Goal: Find specific page/section: Find specific page/section

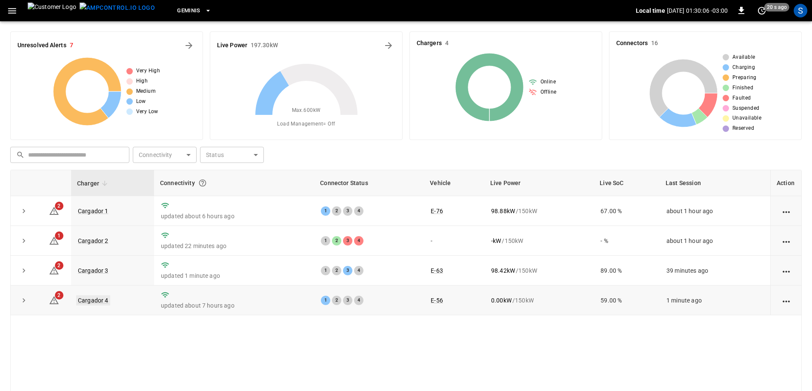
click at [90, 302] on link "Cargador 4" at bounding box center [93, 300] width 34 height 10
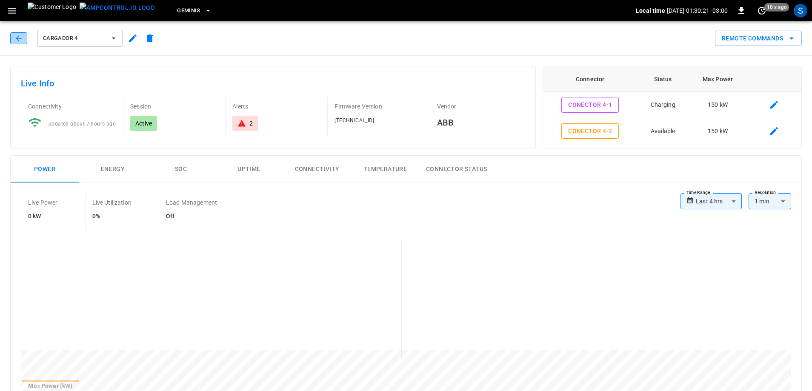
click at [20, 32] on button "button" at bounding box center [18, 38] width 17 height 12
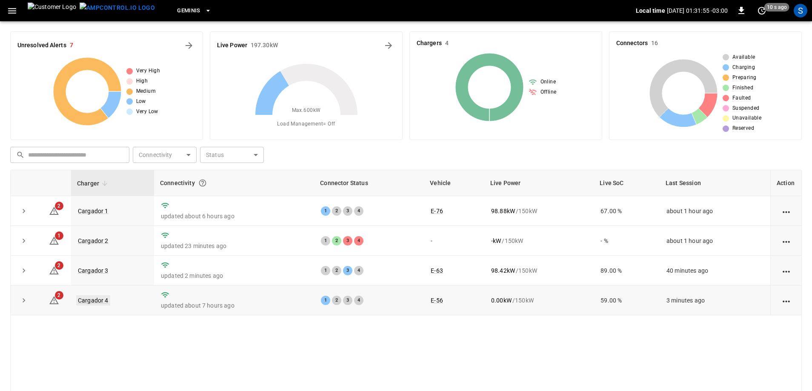
click at [95, 302] on link "Cargador 4" at bounding box center [93, 300] width 34 height 10
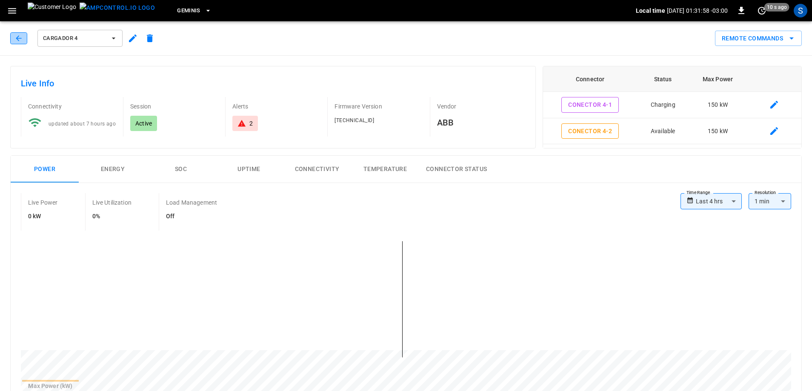
click at [24, 42] on button "button" at bounding box center [18, 38] width 17 height 12
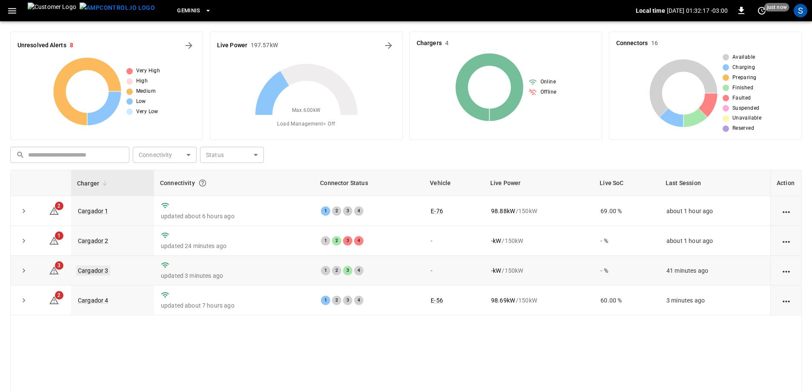
click at [91, 271] on link "Cargador 3" at bounding box center [93, 270] width 34 height 10
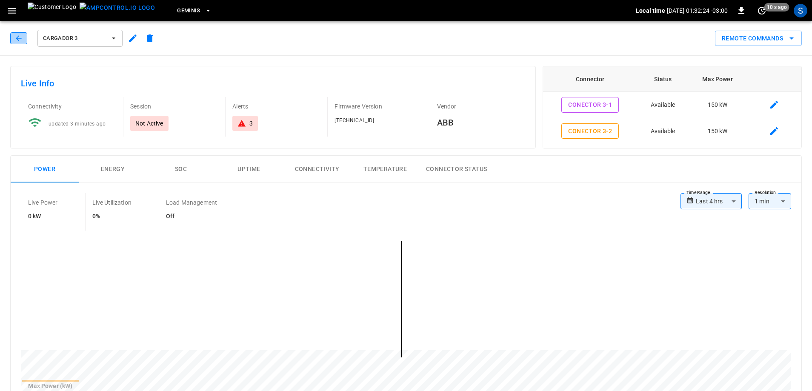
click at [17, 41] on icon "button" at bounding box center [18, 38] width 9 height 9
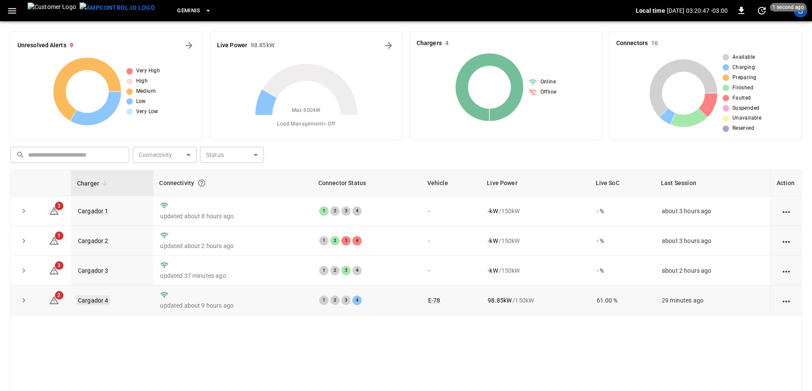
click at [99, 300] on link "Cargador 4" at bounding box center [93, 300] width 34 height 10
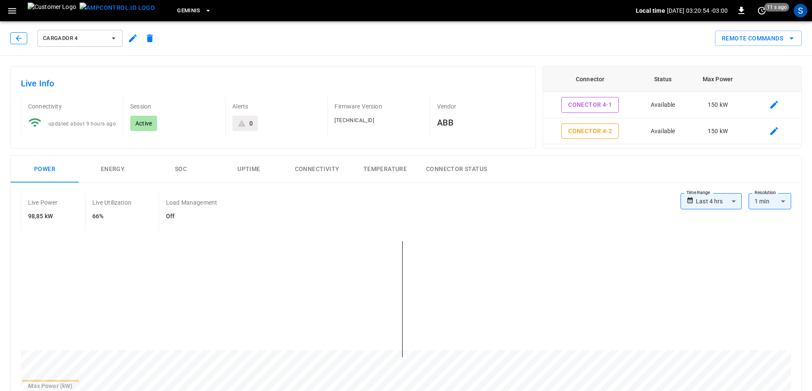
click at [16, 35] on icon "button" at bounding box center [18, 38] width 9 height 9
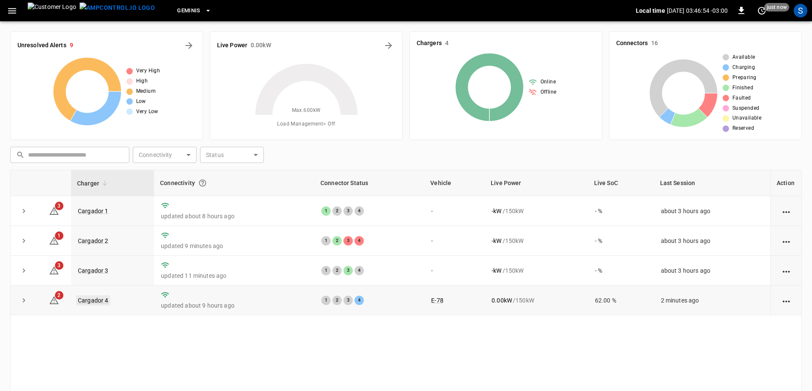
click at [95, 299] on link "Cargador 4" at bounding box center [93, 300] width 34 height 10
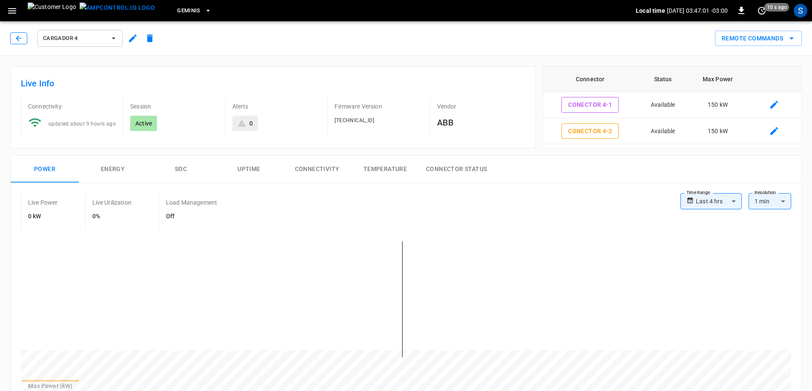
click at [23, 37] on icon "button" at bounding box center [18, 38] width 9 height 9
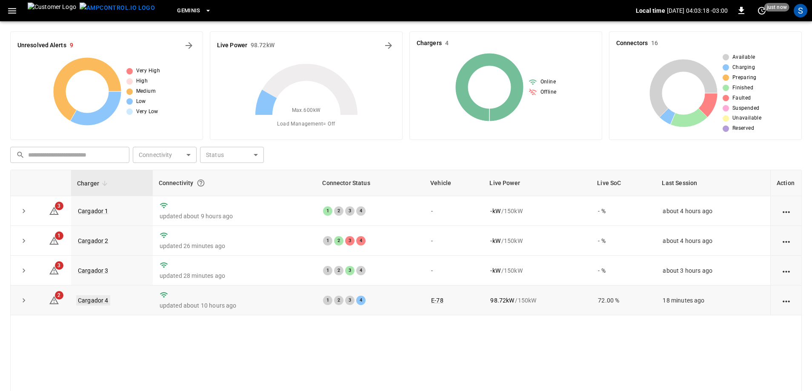
click at [87, 298] on link "Cargador 4" at bounding box center [93, 300] width 34 height 10
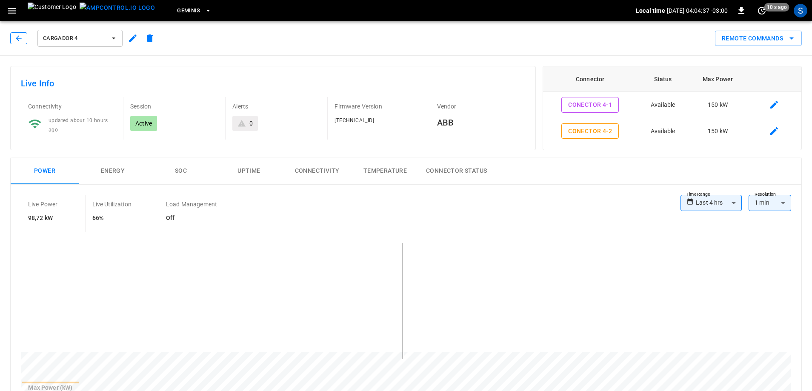
click at [16, 37] on icon "button" at bounding box center [18, 38] width 9 height 9
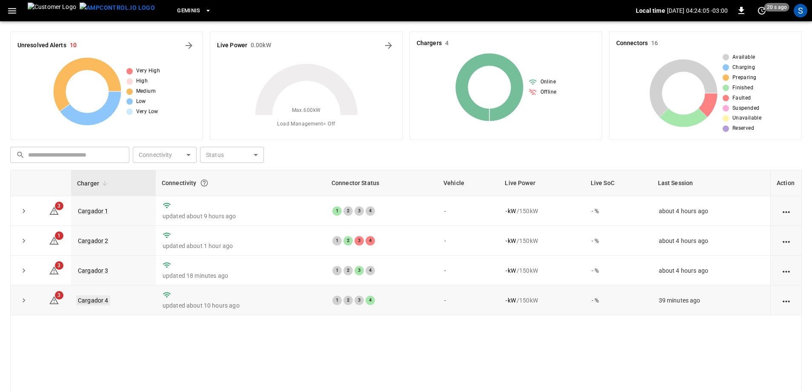
click at [106, 301] on link "Cargador 4" at bounding box center [93, 300] width 34 height 10
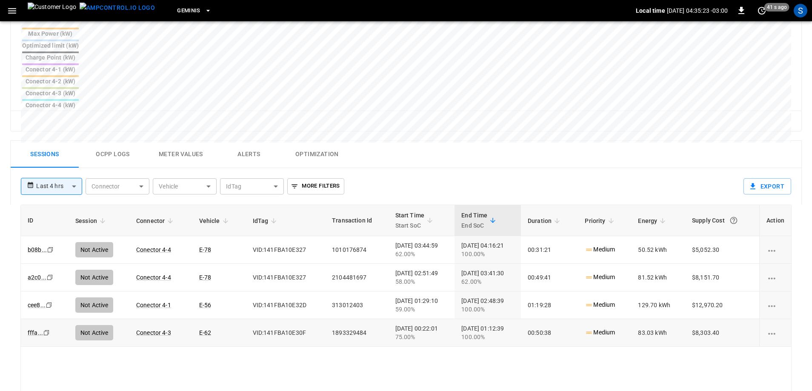
scroll to position [384, 0]
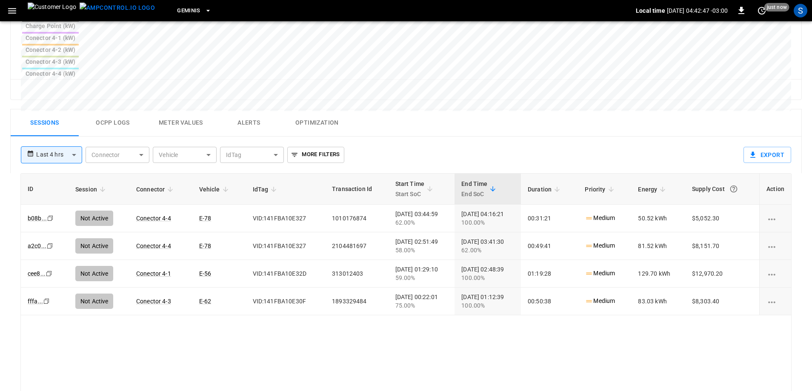
click at [508, 137] on div "**********" at bounding box center [377, 152] width 726 height 30
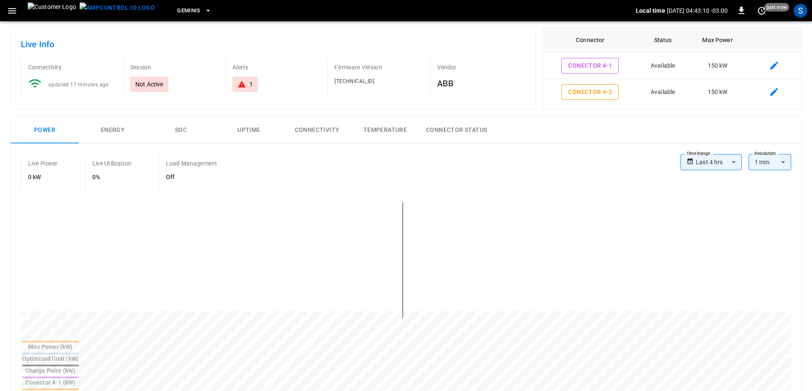
scroll to position [0, 0]
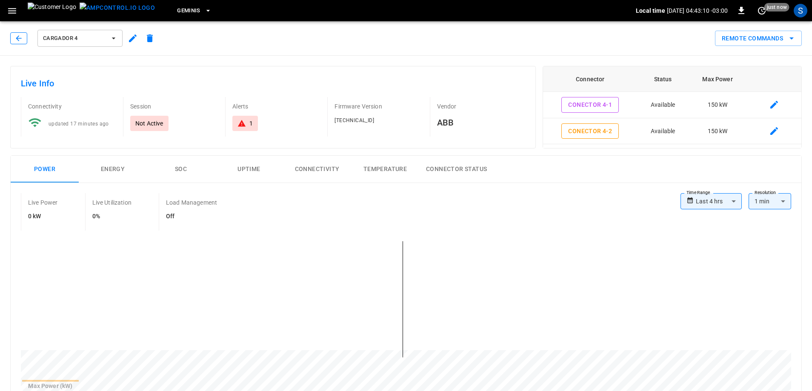
click at [11, 39] on button "button" at bounding box center [18, 38] width 17 height 12
